Goal: Task Accomplishment & Management: Use online tool/utility

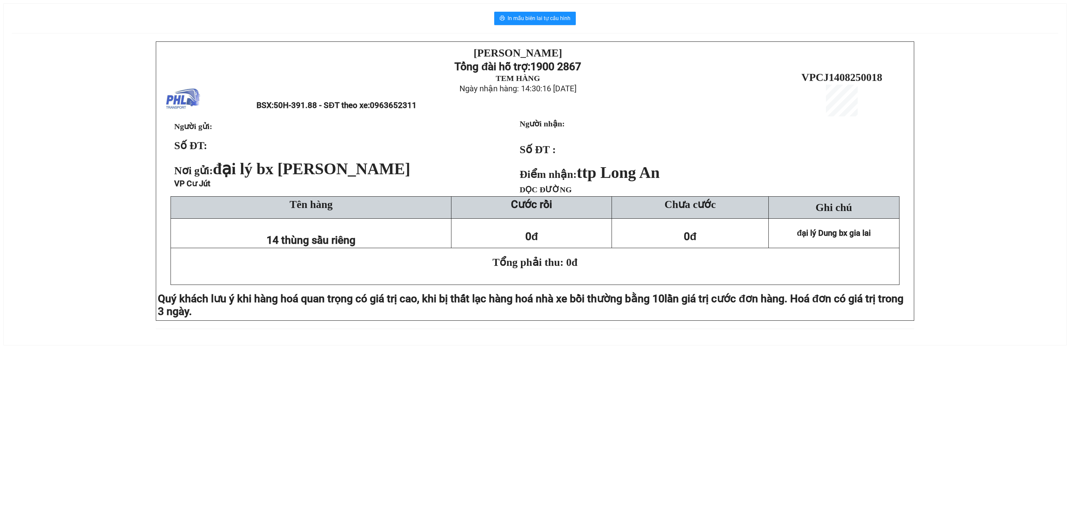
drag, startPoint x: 0, startPoint y: 181, endPoint x: 39, endPoint y: 188, distance: 40.1
click at [4, 181] on div "In mẫu biên lai tự cấu hình PHƯƠNG HỒNG LINH Tổng đài hỗ trợ: 1900 2867 TEM HÀN…" at bounding box center [535, 170] width 1070 height 357
drag, startPoint x: 44, startPoint y: 155, endPoint x: 54, endPoint y: 153, distance: 9.7
click at [54, 153] on div "[PERSON_NAME][DEMOGRAPHIC_DATA] Tổng đài hỗ trợ: 1900 2867 TEM HÀNG Ngày nhận h…" at bounding box center [535, 189] width 1047 height 296
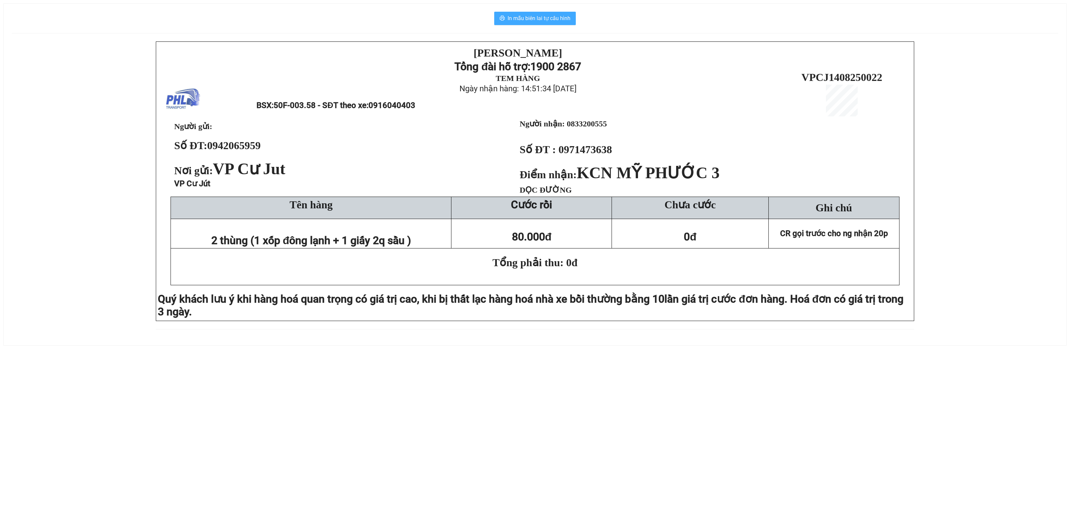
click at [545, 17] on span "In mẫu biên lai tự cấu hình" at bounding box center [539, 18] width 63 height 8
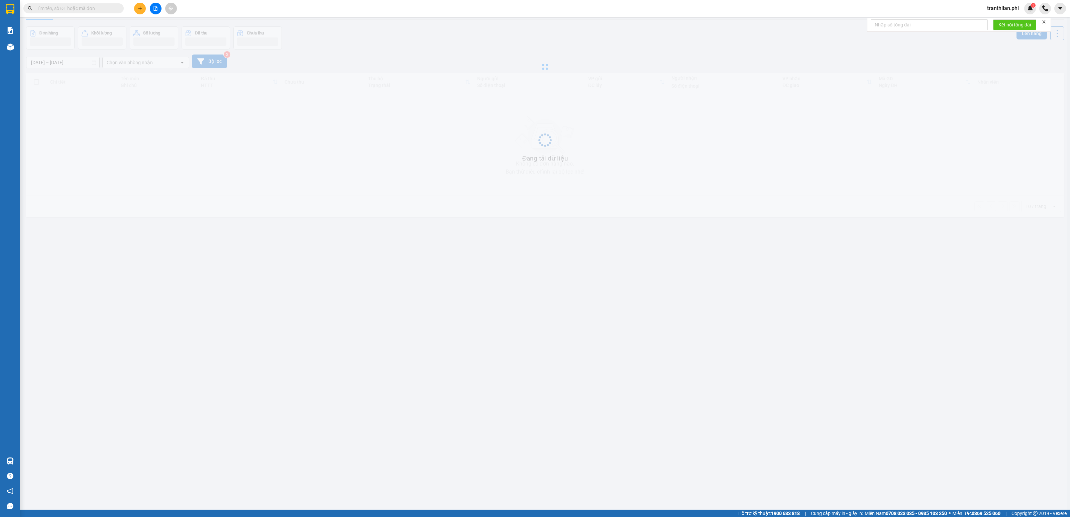
scroll to position [31, 0]
